Goal: Transaction & Acquisition: Purchase product/service

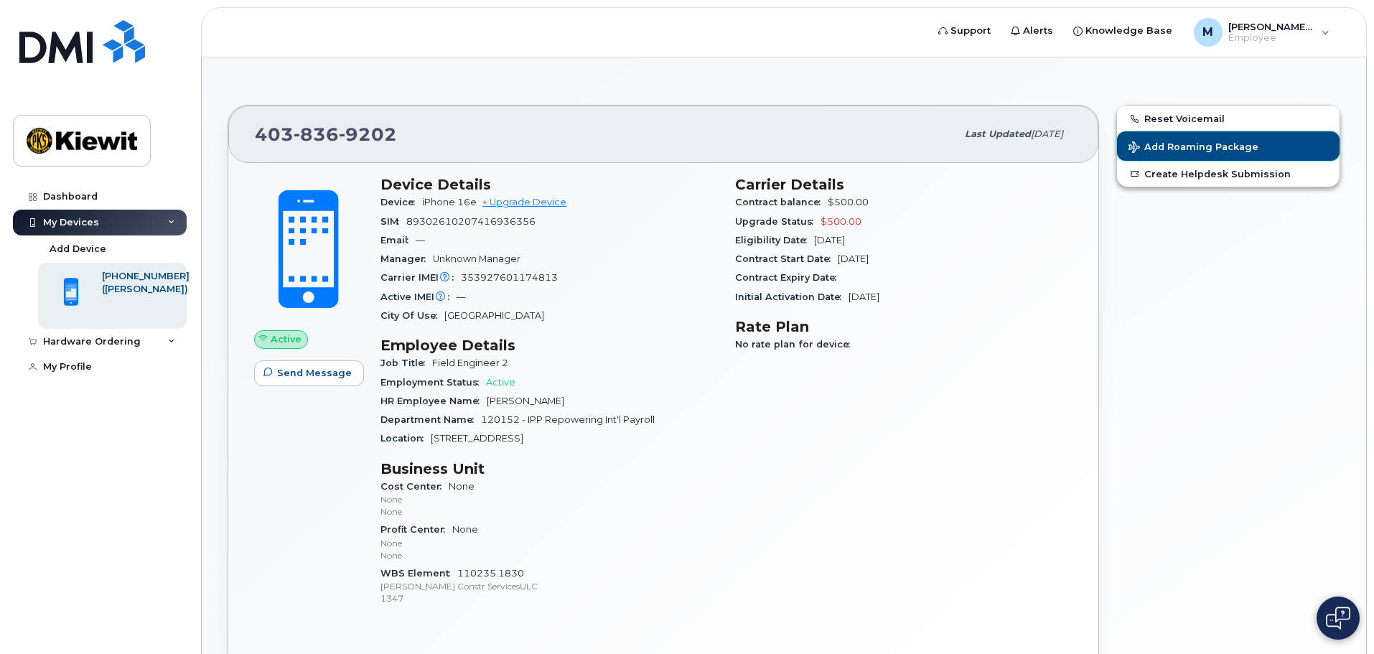
click at [1163, 151] on span "Add Roaming Package" at bounding box center [1193, 148] width 130 height 14
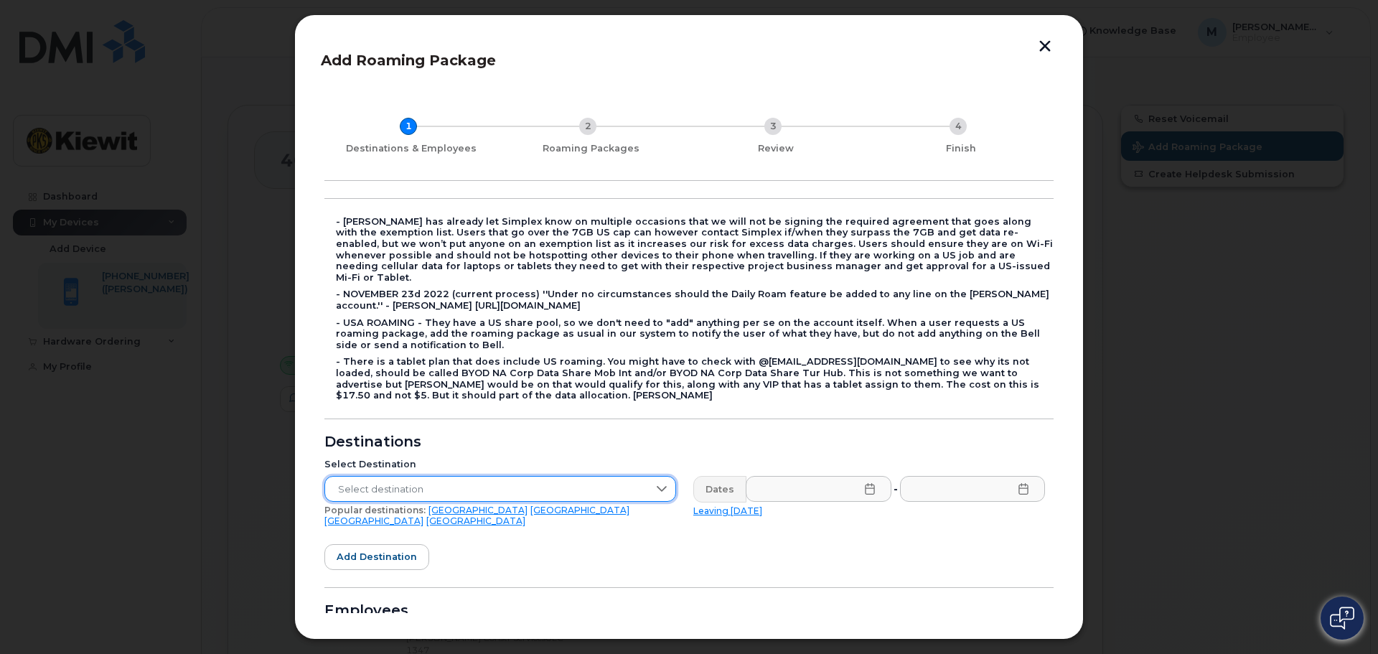
click at [472, 484] on span "Select destination" at bounding box center [486, 490] width 323 height 26
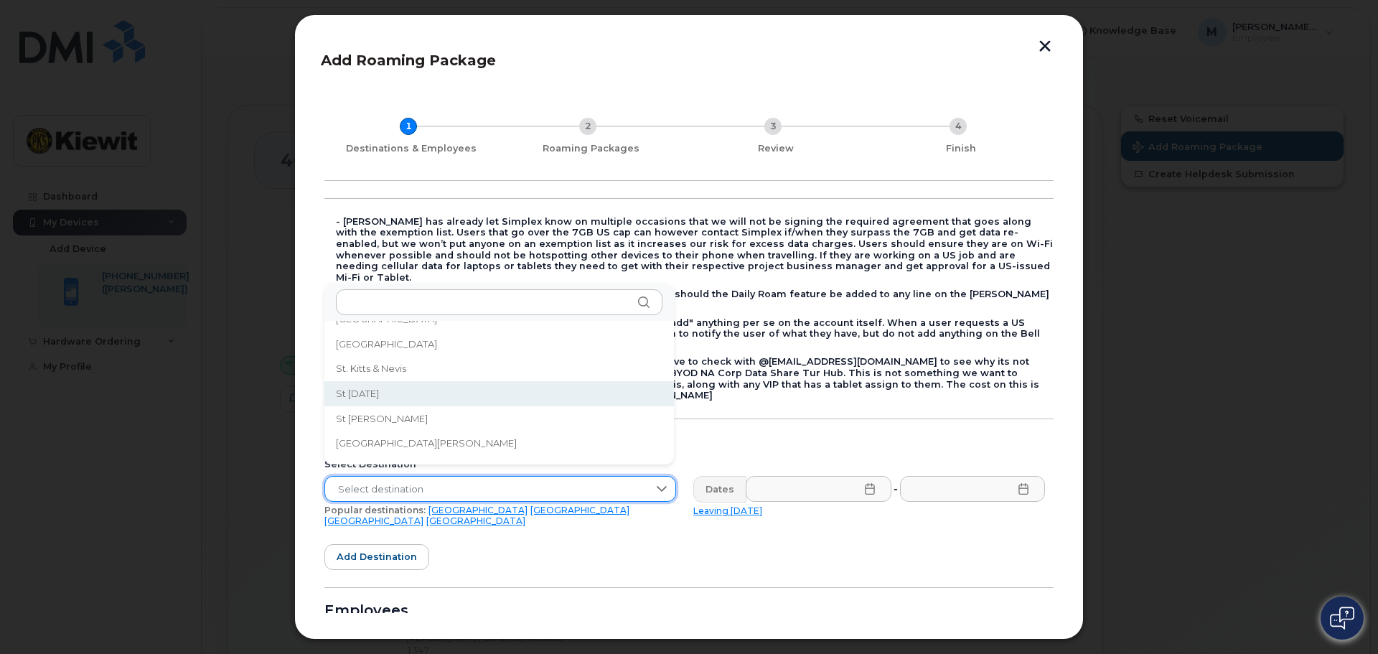
scroll to position [3447, 0]
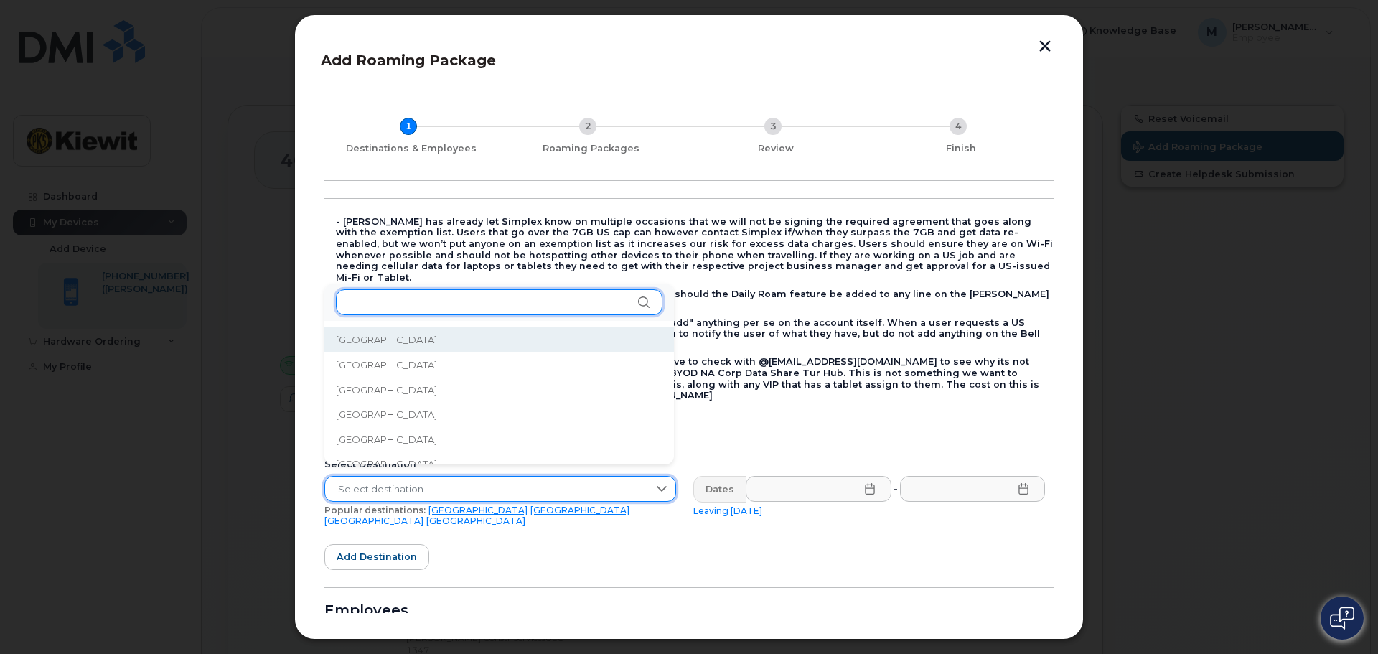
click at [397, 294] on input "text" at bounding box center [499, 302] width 327 height 26
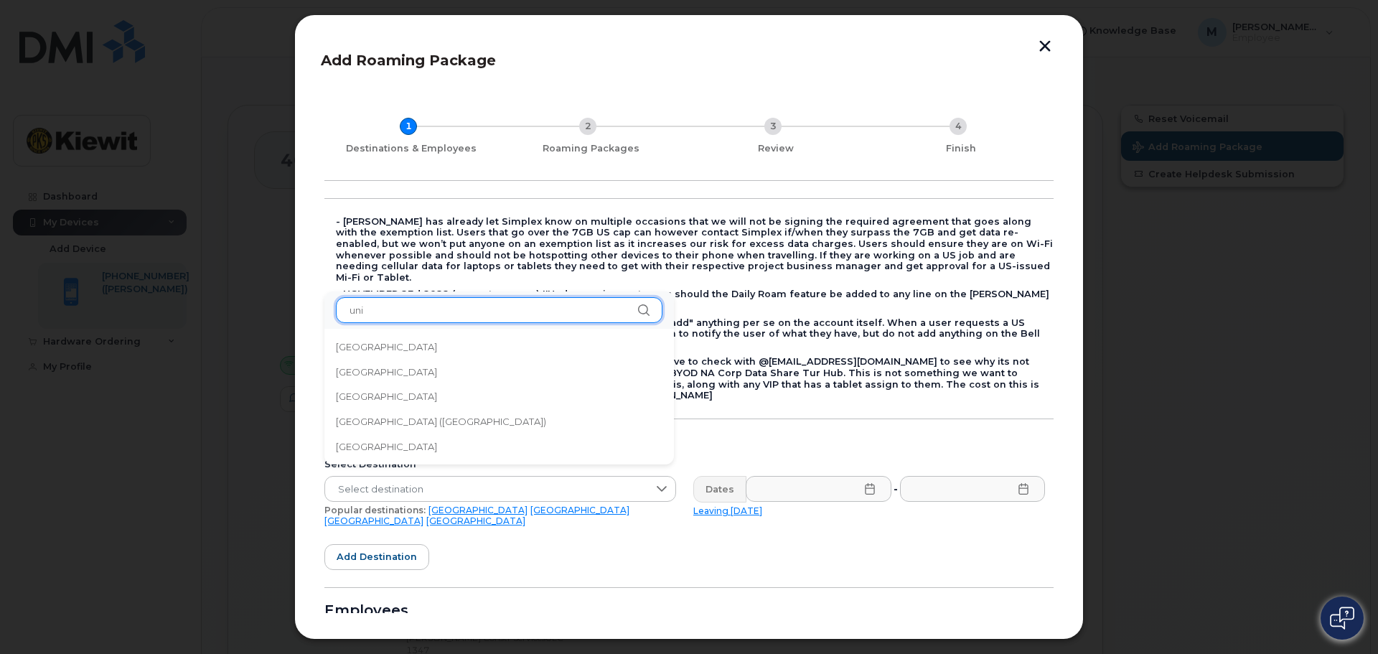
scroll to position [0, 0]
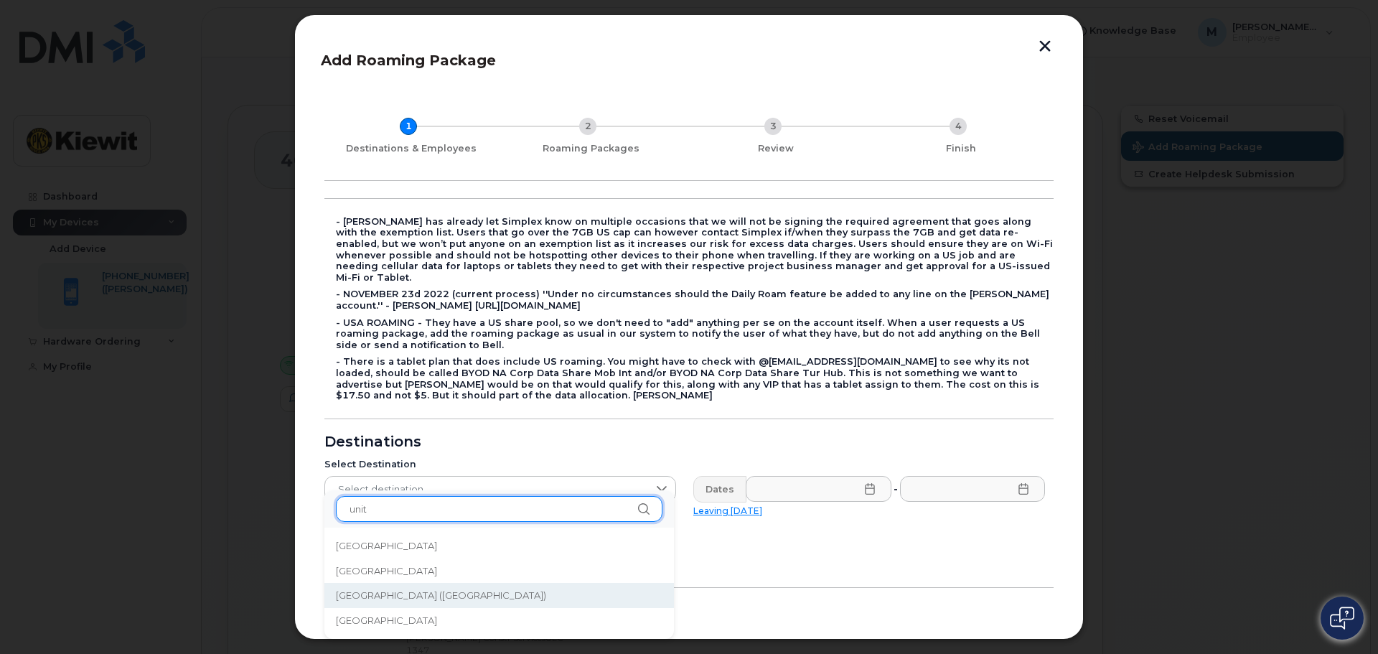
type input "unit"
click at [459, 602] on li "[GEOGRAPHIC_DATA] ([GEOGRAPHIC_DATA])" at bounding box center [498, 595] width 349 height 25
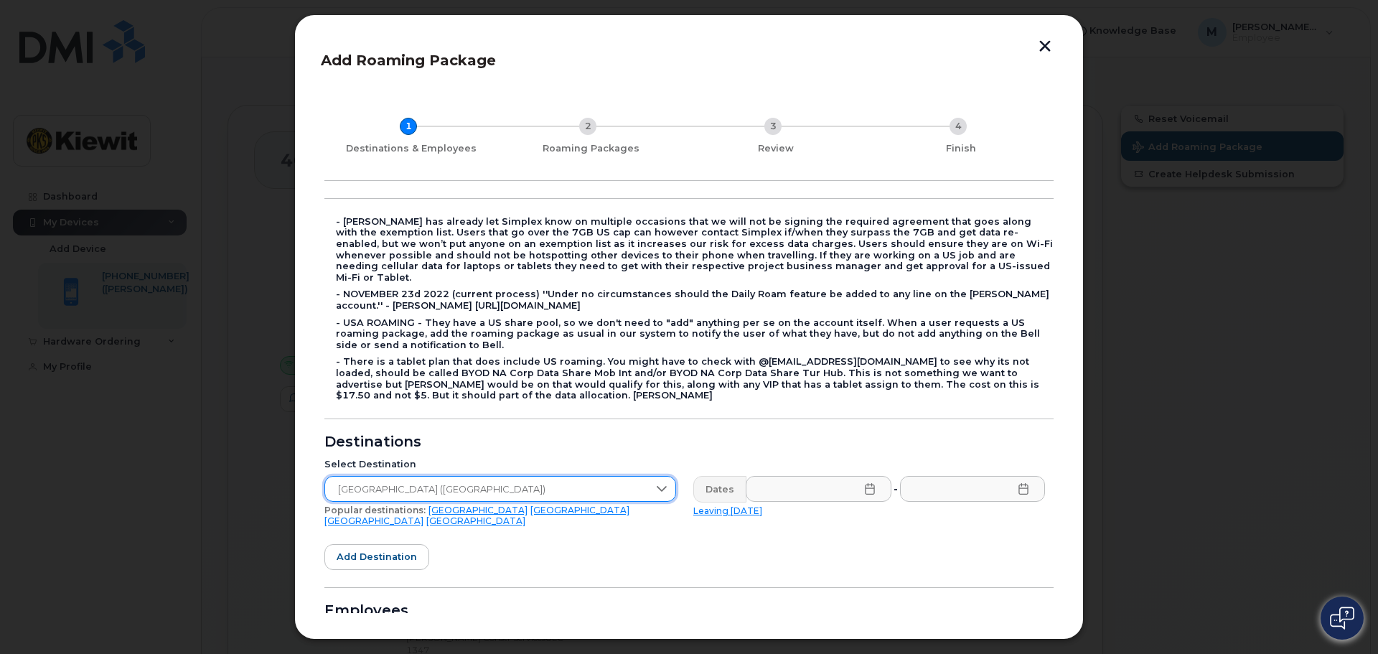
click at [750, 536] on form "- [PERSON_NAME] has already let Simplex know on multiple occasions that we will…" at bounding box center [688, 494] width 729 height 593
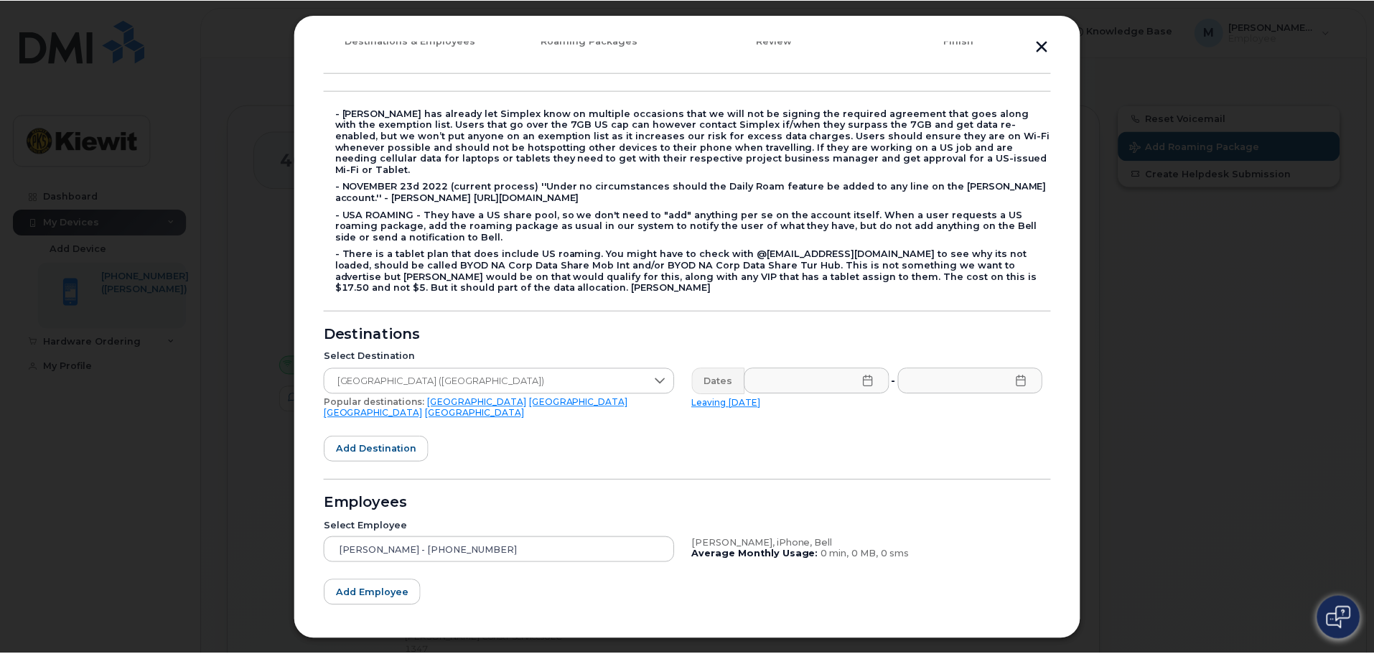
scroll to position [161, 0]
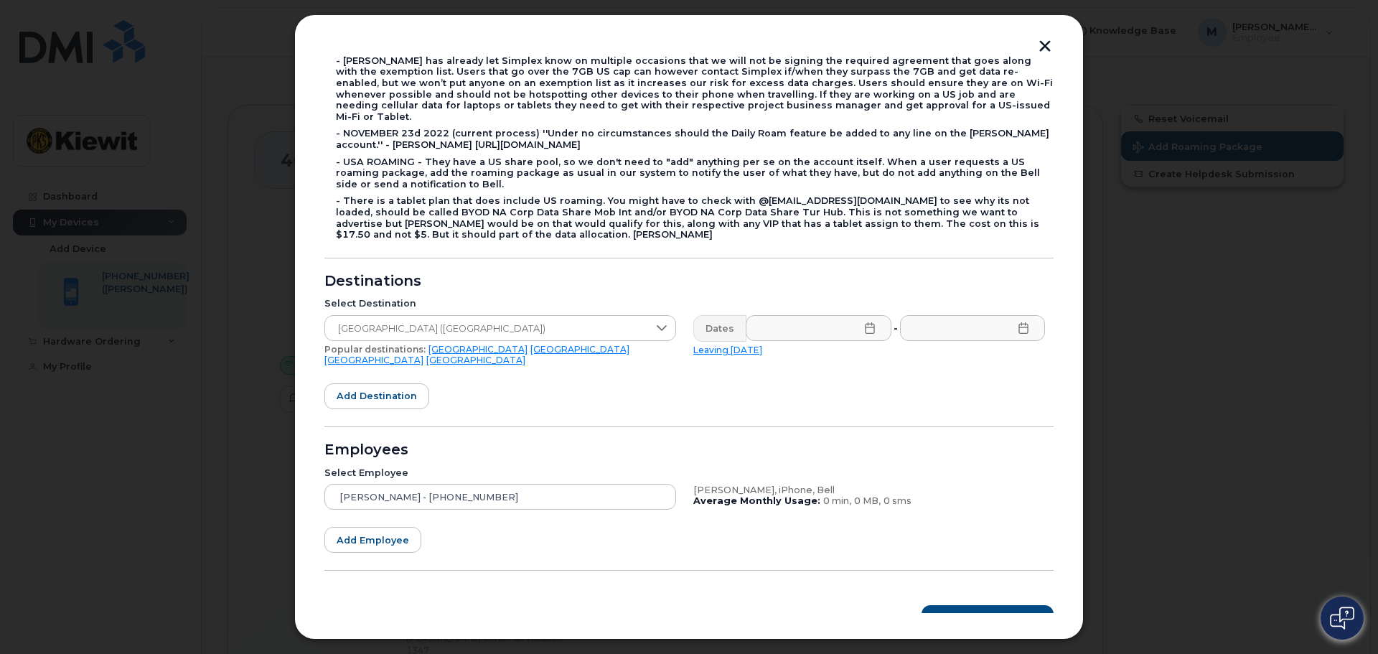
click at [718, 344] on link "Leaving [DATE]" at bounding box center [727, 349] width 69 height 11
type input "[DATE]"
click at [1021, 322] on icon at bounding box center [1022, 327] width 9 height 11
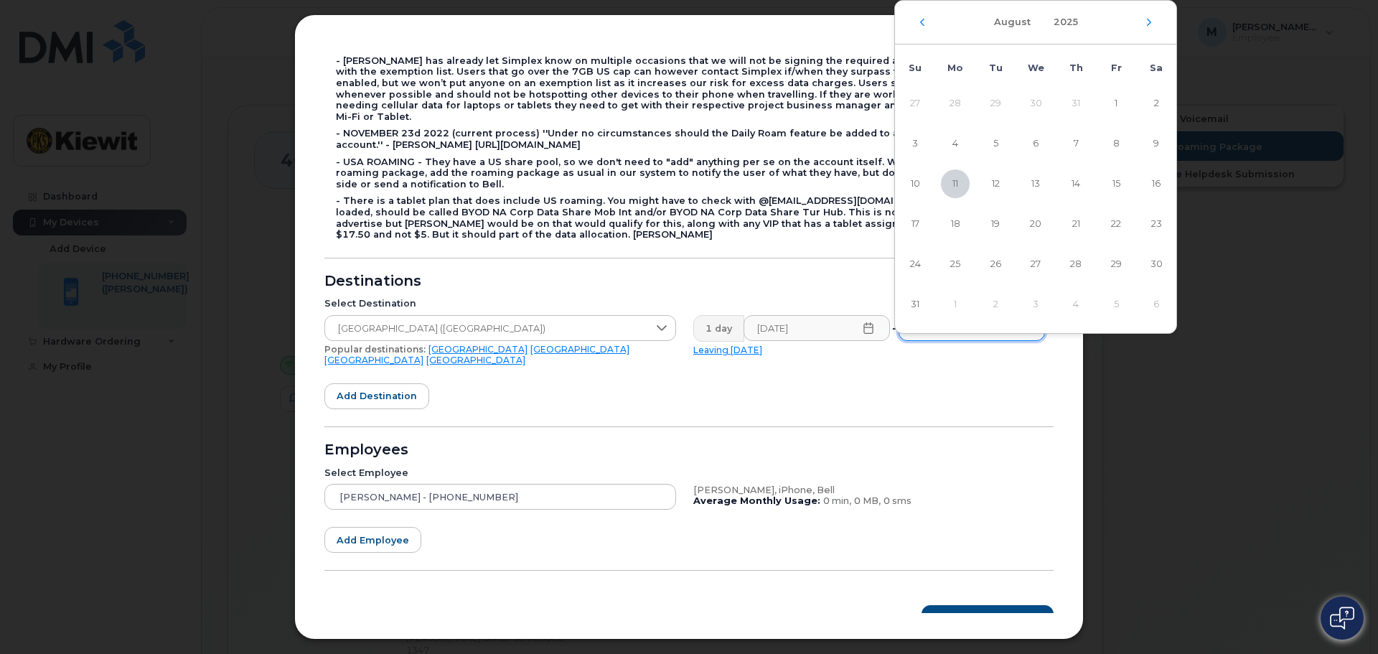
click at [1143, 15] on div "[DATE]" at bounding box center [1035, 23] width 281 height 44
click at [1145, 22] on icon "Next Month" at bounding box center [1149, 22] width 9 height 11
click at [929, 26] on div "[DATE]" at bounding box center [1035, 23] width 281 height 44
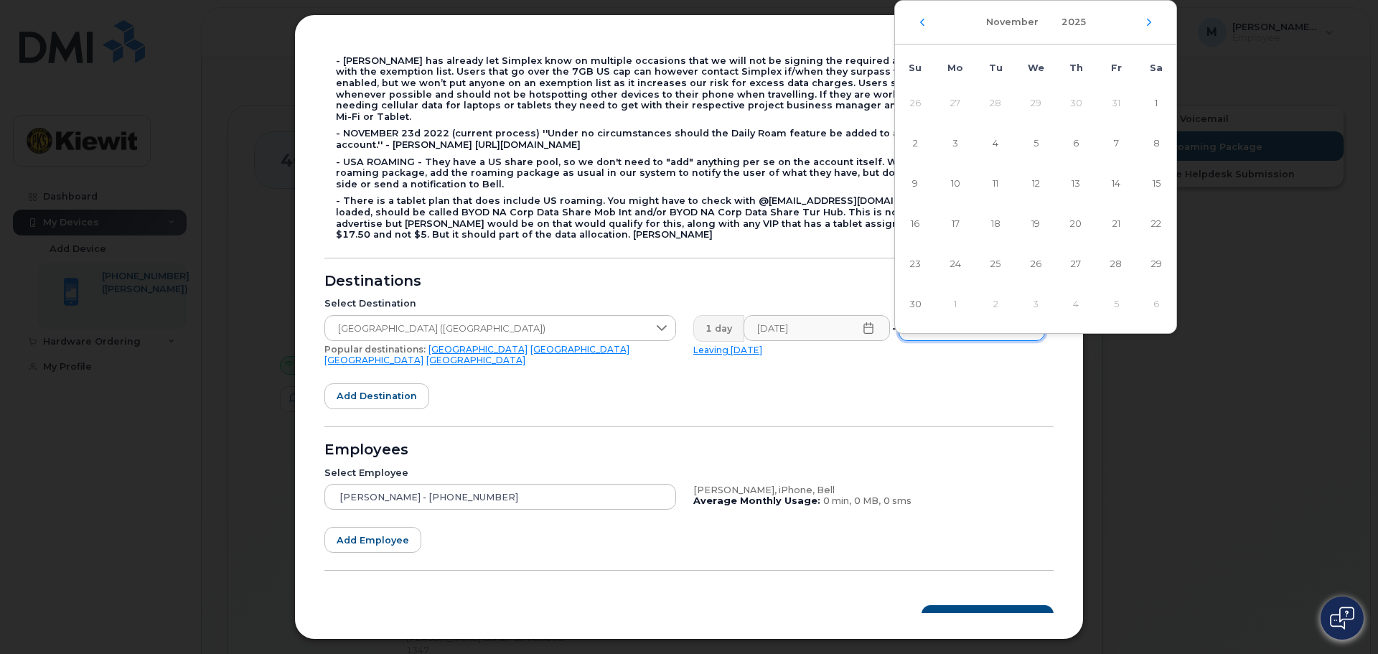
click at [912, 26] on div "[DATE]" at bounding box center [1035, 23] width 281 height 44
click at [929, 27] on div "[DATE]" at bounding box center [1035, 23] width 281 height 44
click at [1074, 104] on td "30" at bounding box center [1076, 103] width 40 height 40
click at [922, 29] on div "[DATE]" at bounding box center [1035, 23] width 281 height 44
click at [921, 24] on icon "Previous Month" at bounding box center [922, 22] width 9 height 11
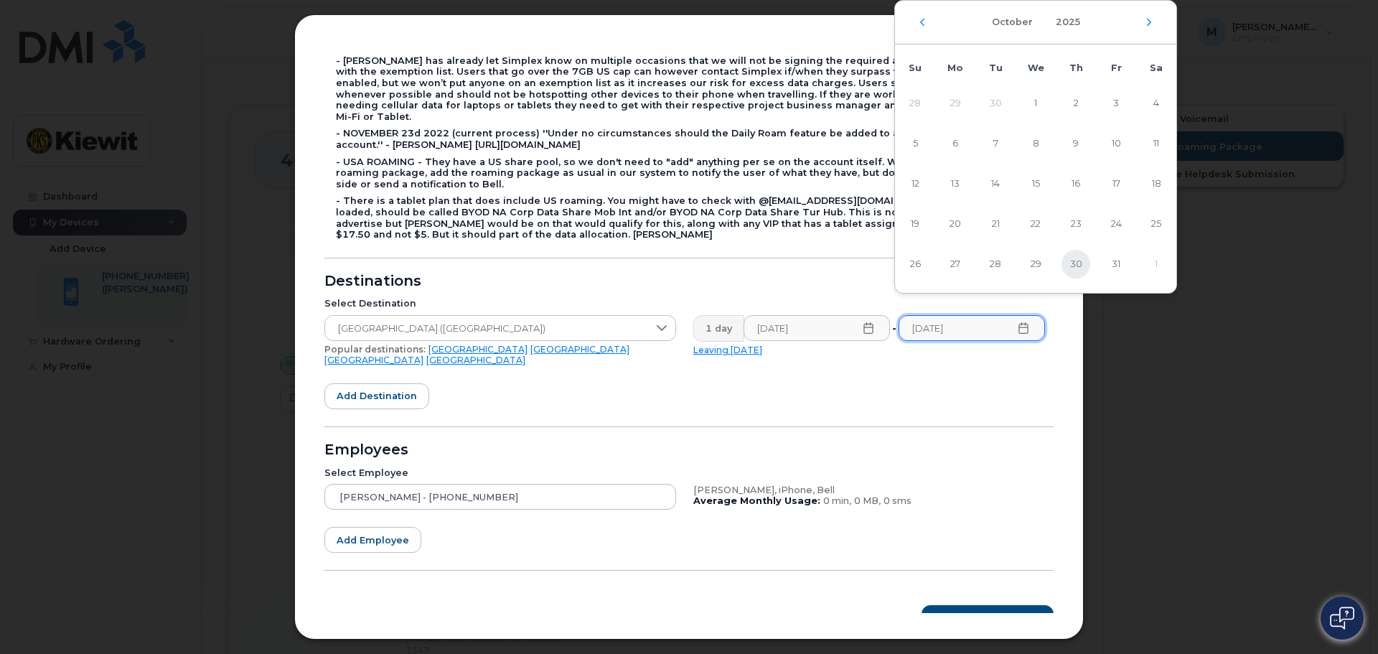
click at [1074, 263] on span "30" at bounding box center [1075, 264] width 29 height 29
type input "[DATE]"
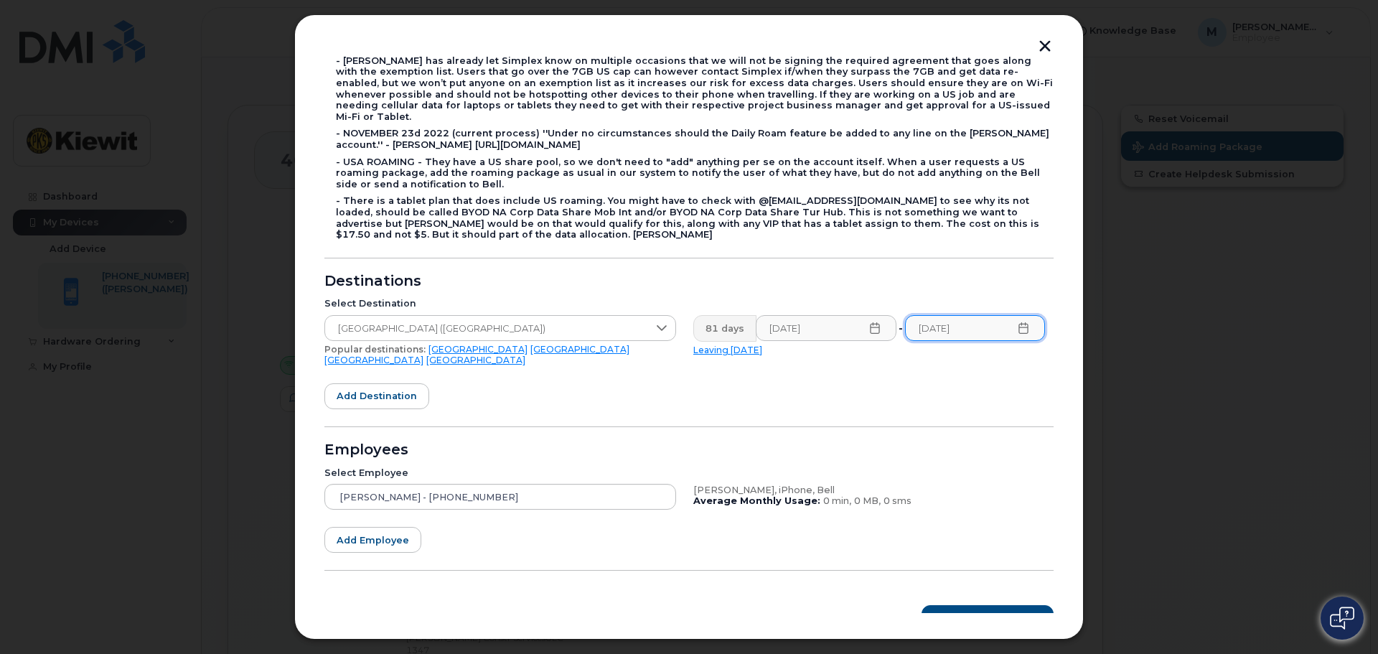
click at [942, 367] on form "- [PERSON_NAME] has already let Simplex know on multiple occasions that we will…" at bounding box center [688, 333] width 729 height 593
click at [917, 484] on div "[PERSON_NAME], iPhone, Bell" at bounding box center [869, 489] width 352 height 11
click at [707, 521] on form "- [PERSON_NAME] has already let Simplex know on multiple occasions that we will…" at bounding box center [688, 333] width 729 height 593
drag, startPoint x: 743, startPoint y: 548, endPoint x: 807, endPoint y: 554, distance: 64.1
click at [744, 570] on hr at bounding box center [688, 570] width 729 height 1
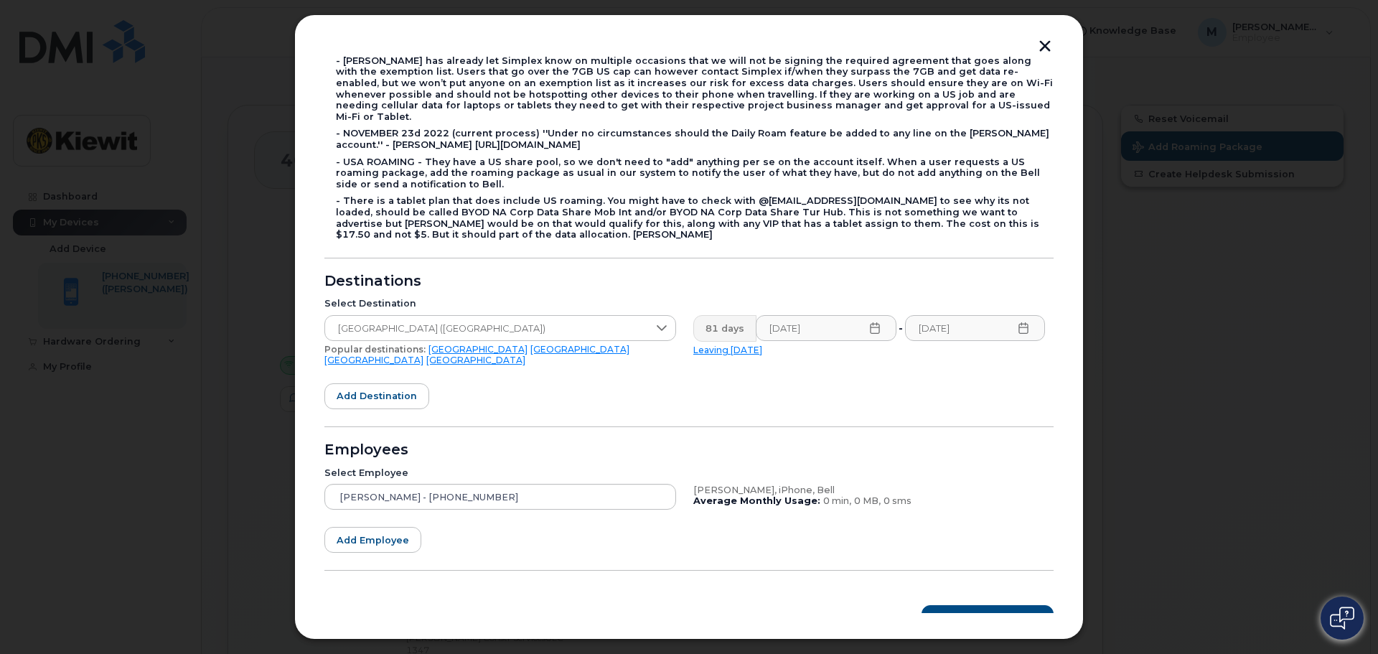
click at [1048, 47] on button "button" at bounding box center [1045, 47] width 22 height 15
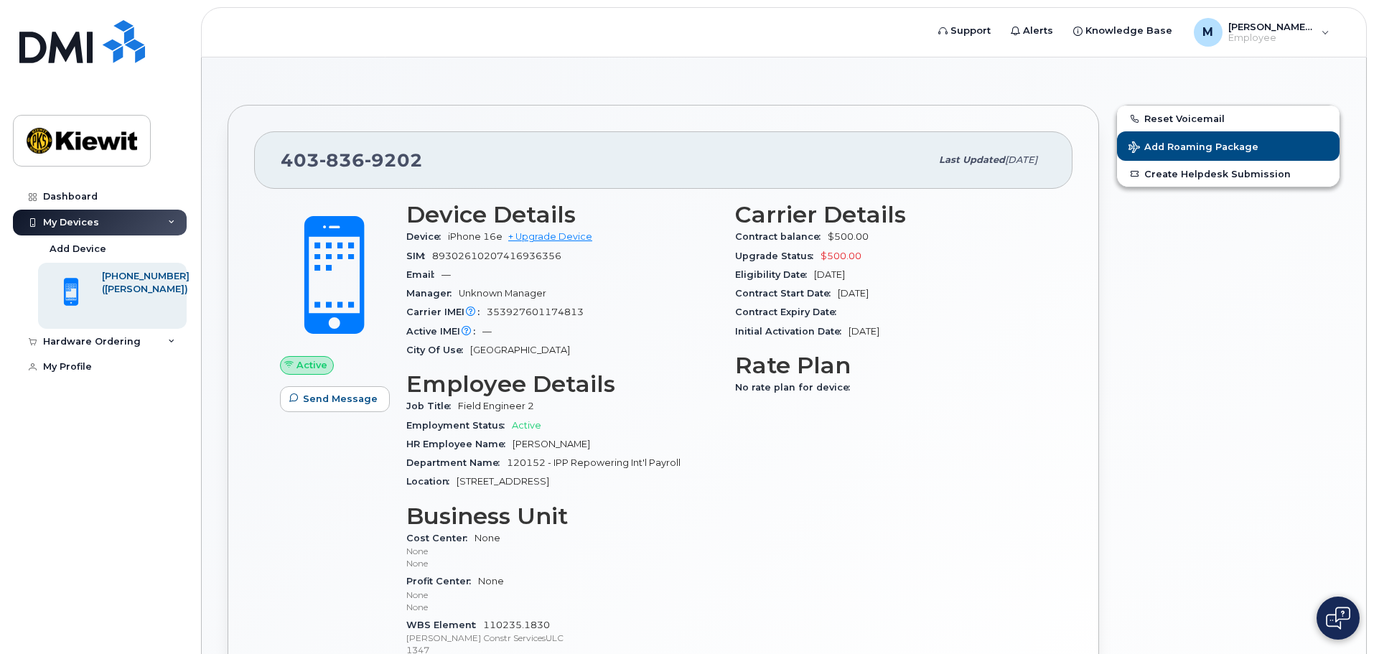
click at [1151, 383] on div "Reset Voicemail Add Roaming Package Create Helpdesk Submission" at bounding box center [1227, 433] width 241 height 674
